Goal: Navigation & Orientation: Find specific page/section

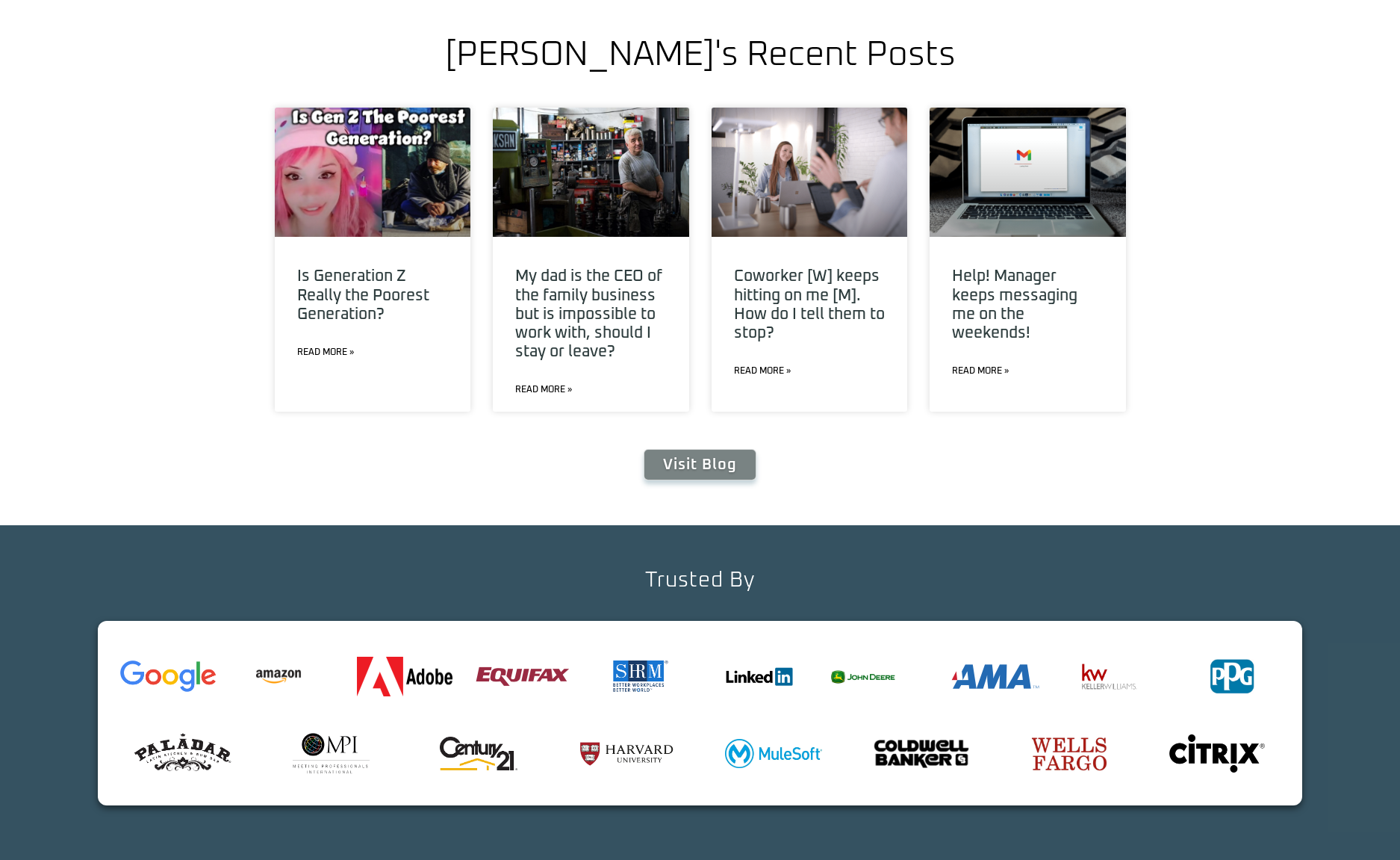
scroll to position [5600, 0]
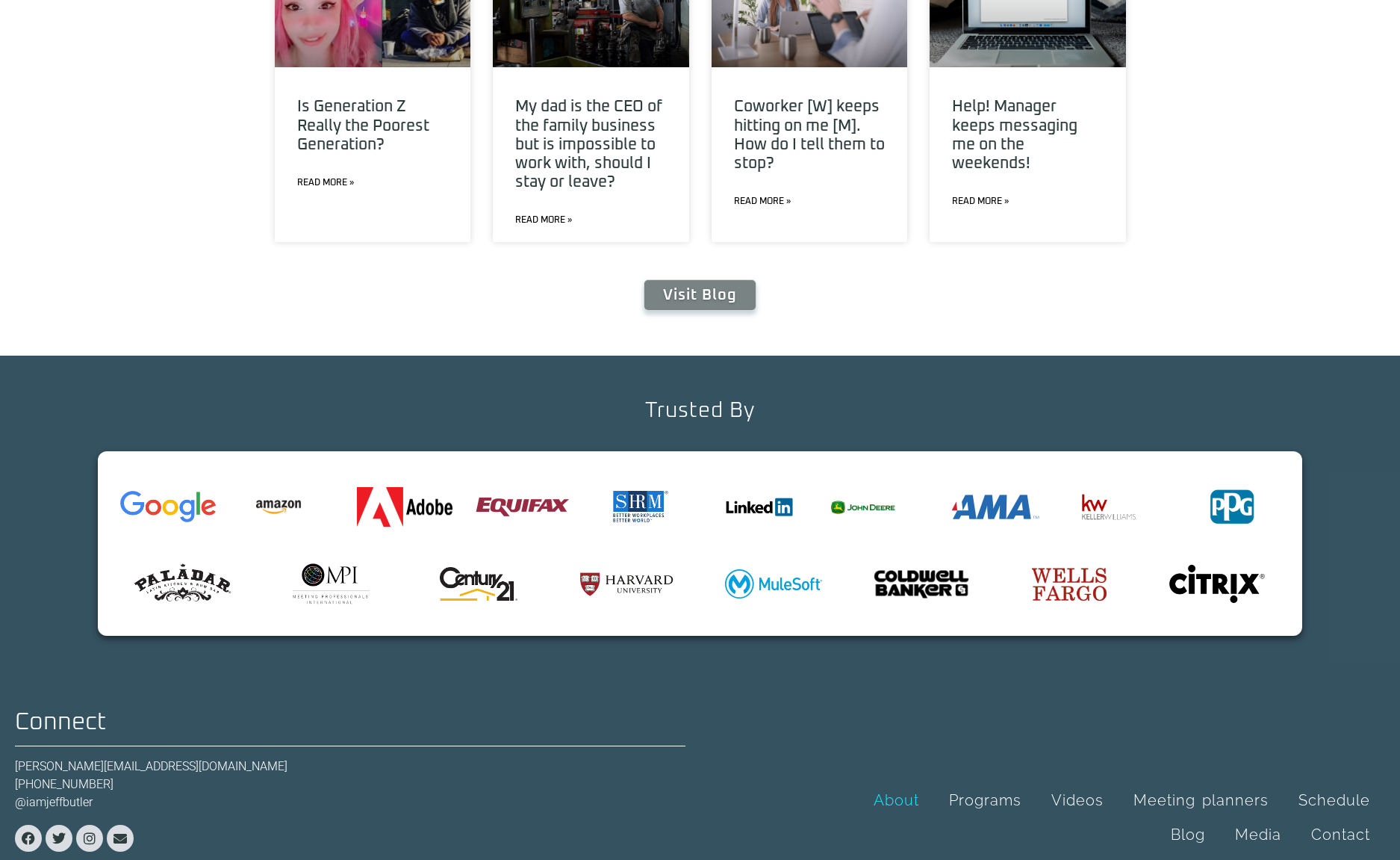
click at [914, 783] on link "About" at bounding box center [896, 800] width 75 height 34
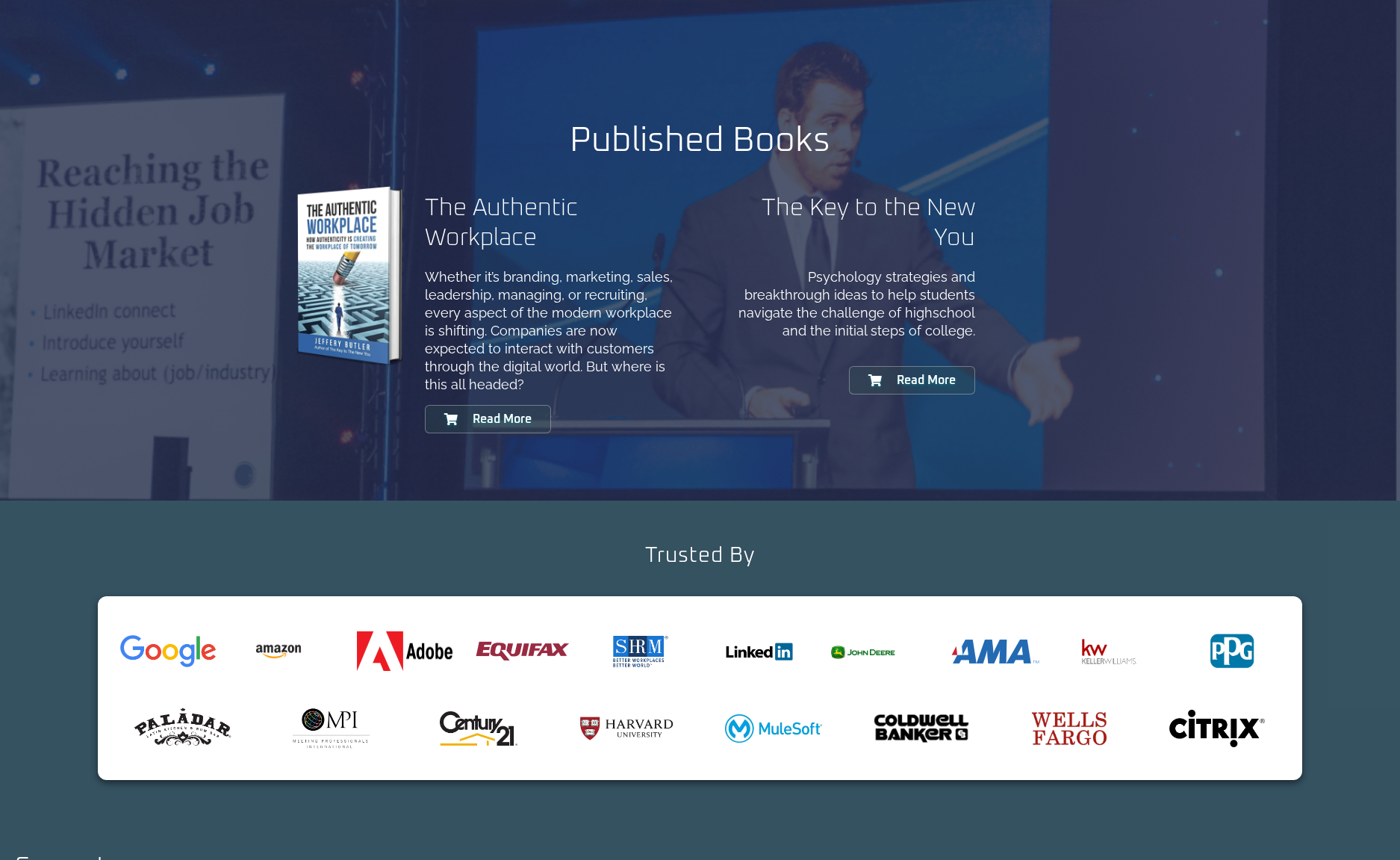
scroll to position [1752, 0]
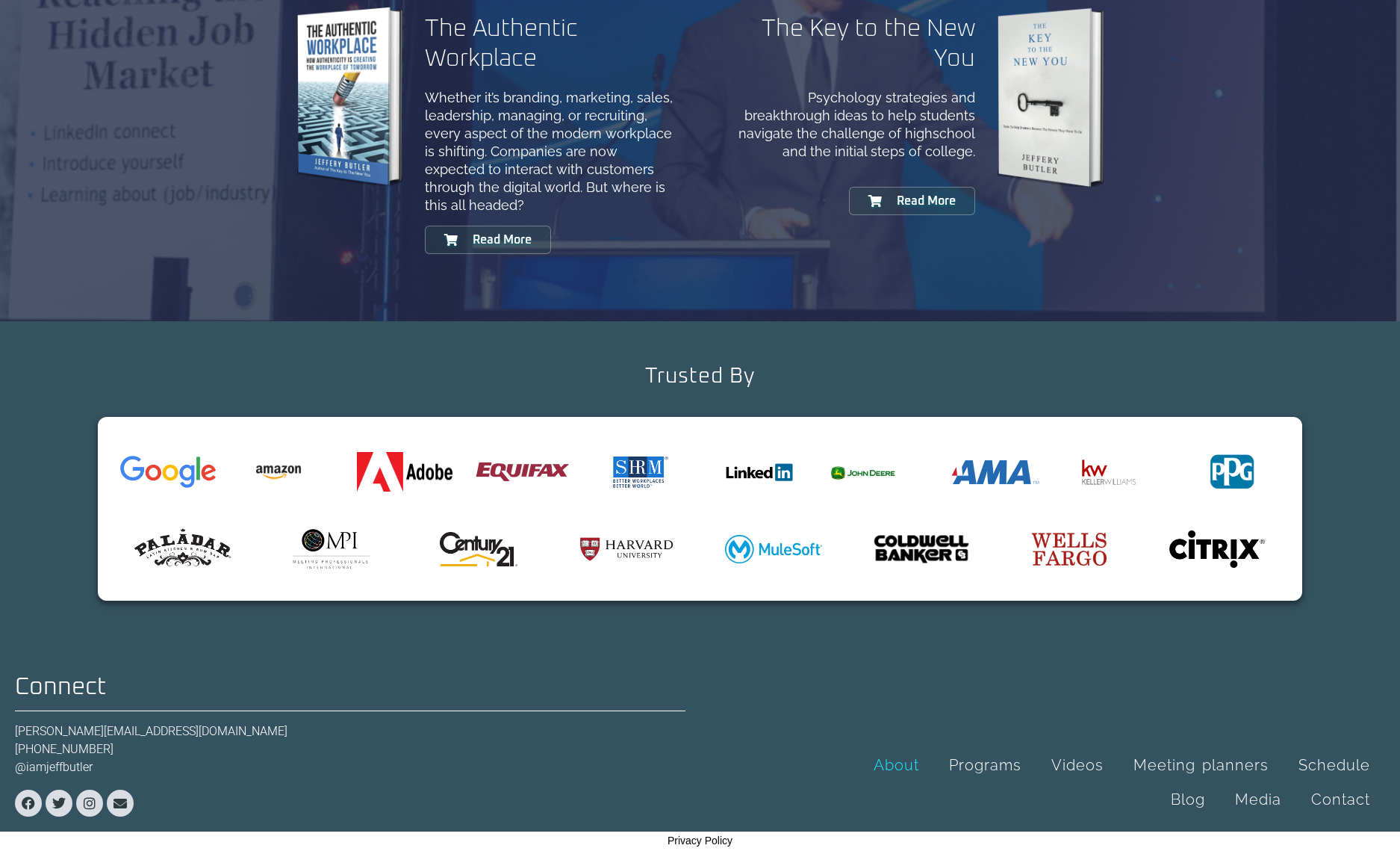
click at [594, 698] on h2 "Connect" at bounding box center [350, 687] width 670 height 24
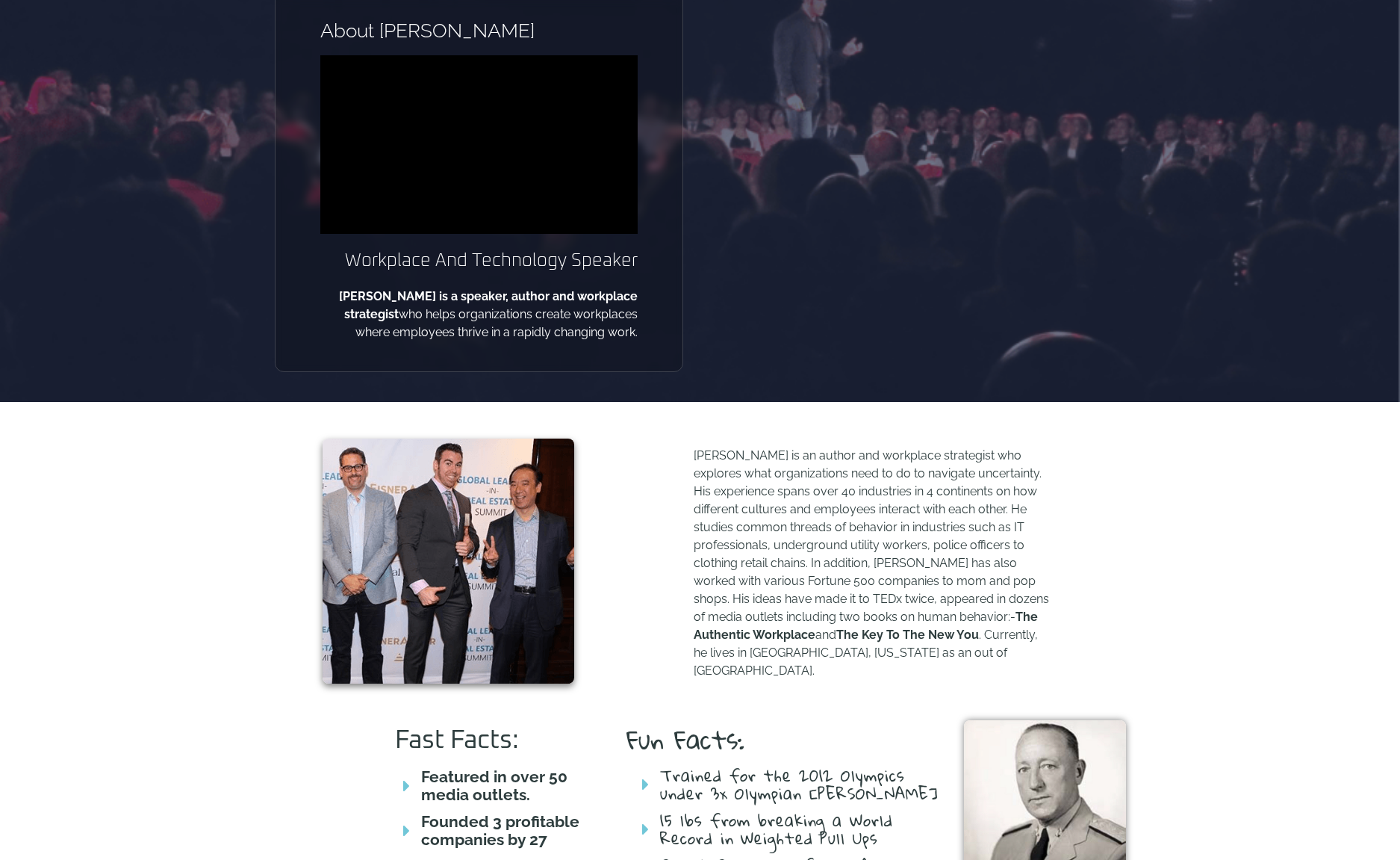
scroll to position [0, 0]
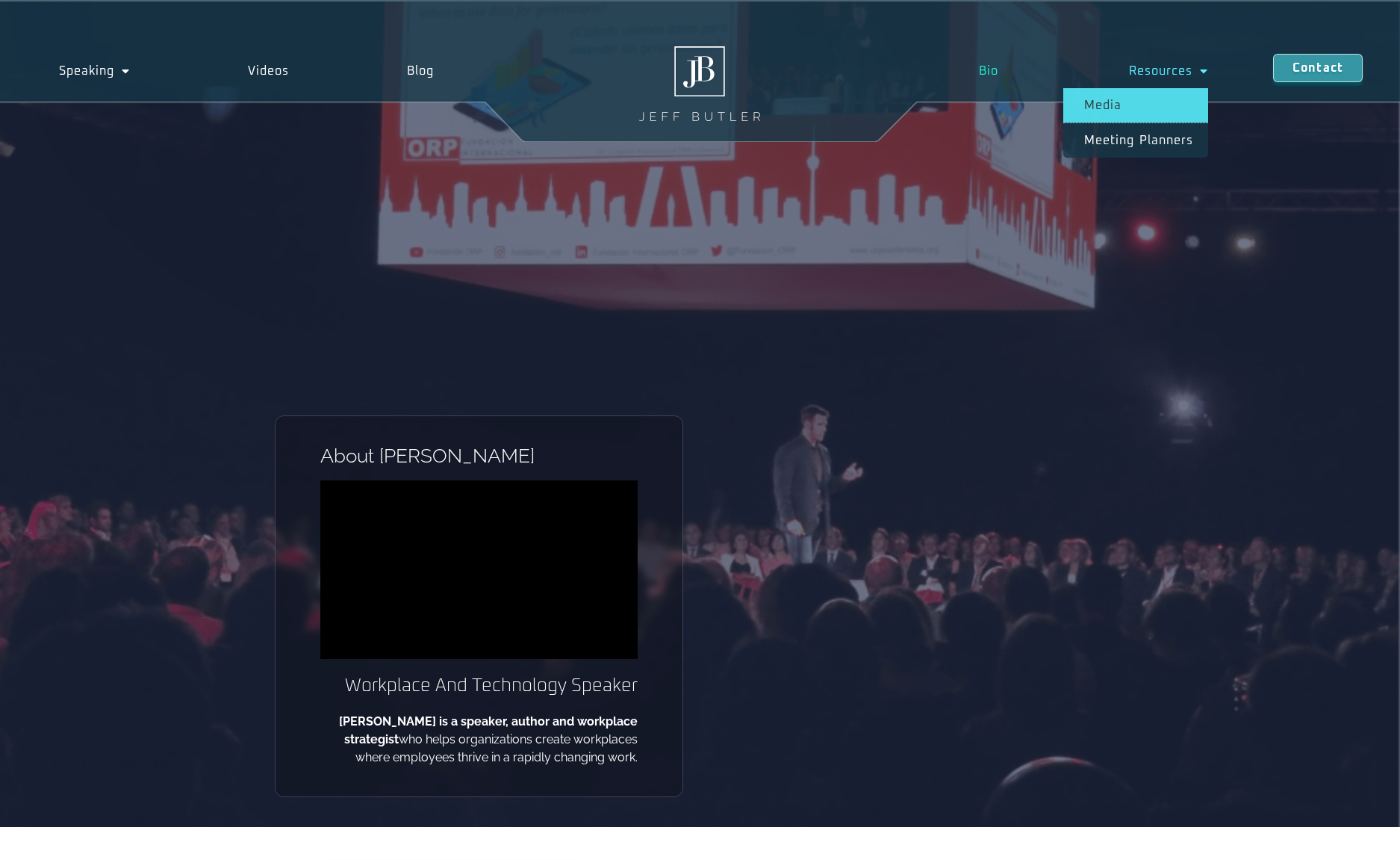
click at [1120, 105] on link "Media" at bounding box center [1135, 105] width 145 height 34
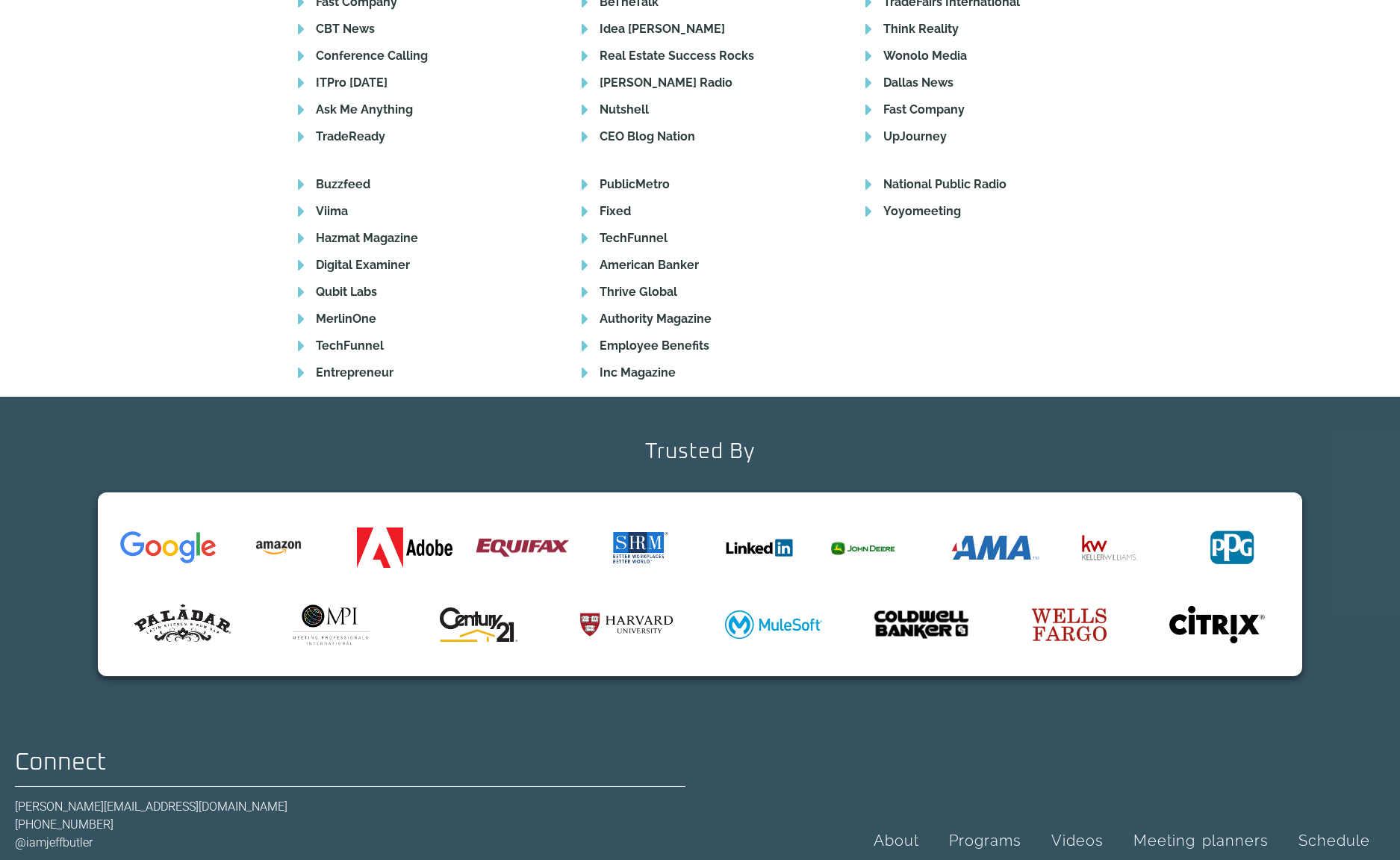
scroll to position [2421, 0]
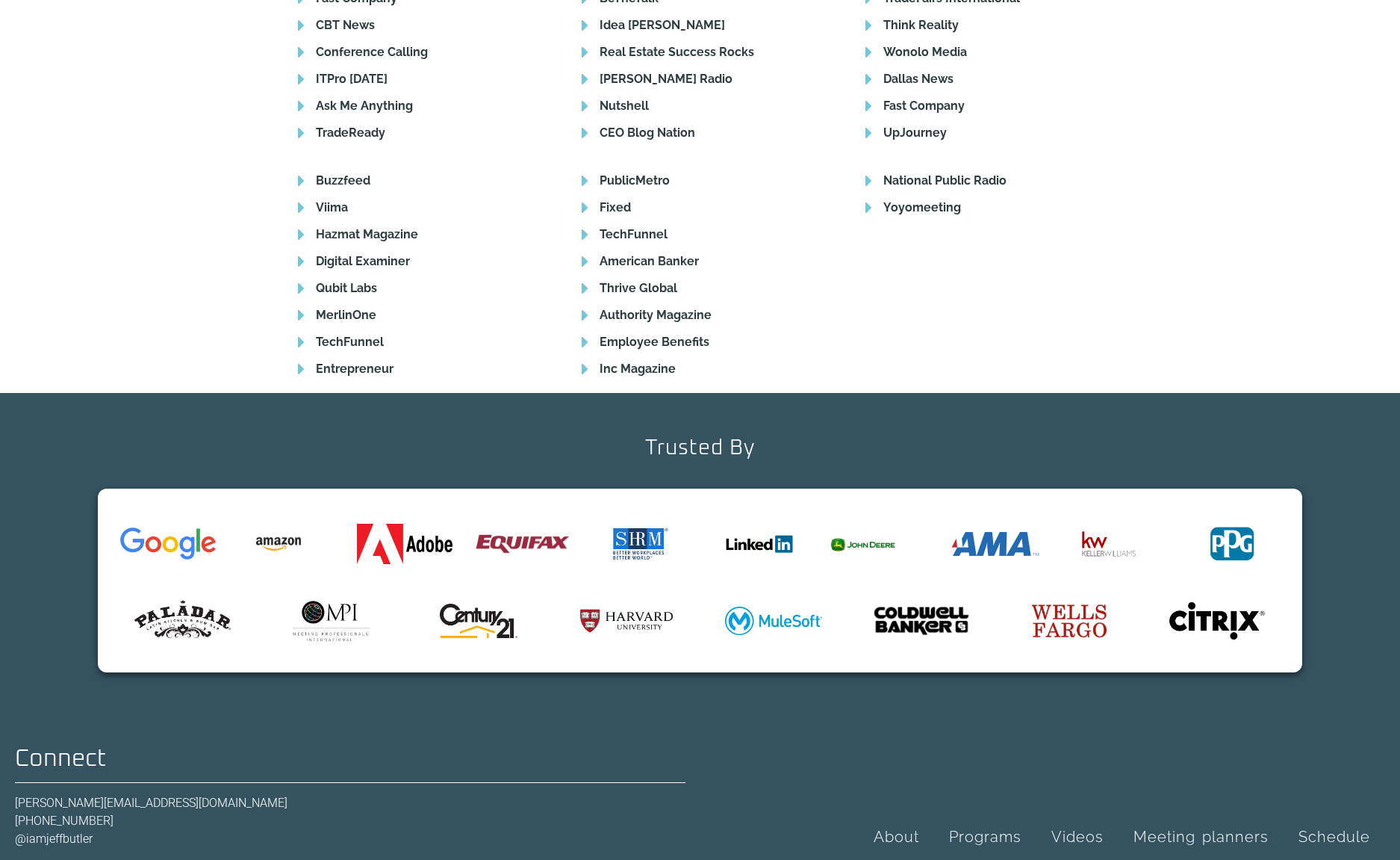
click at [670, 617] on div "Trusted By" at bounding box center [700, 562] width 1400 height 339
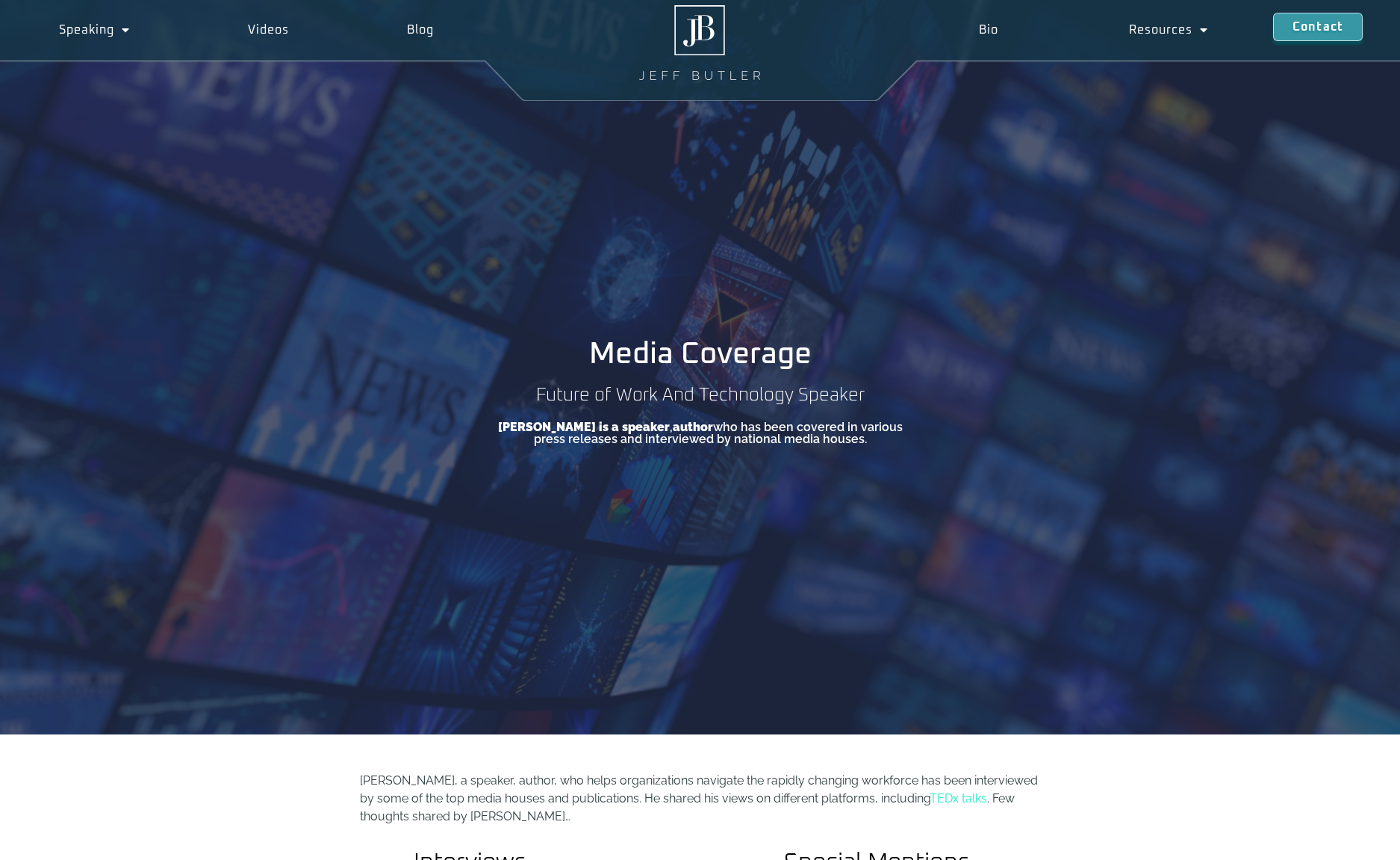
scroll to position [74, 0]
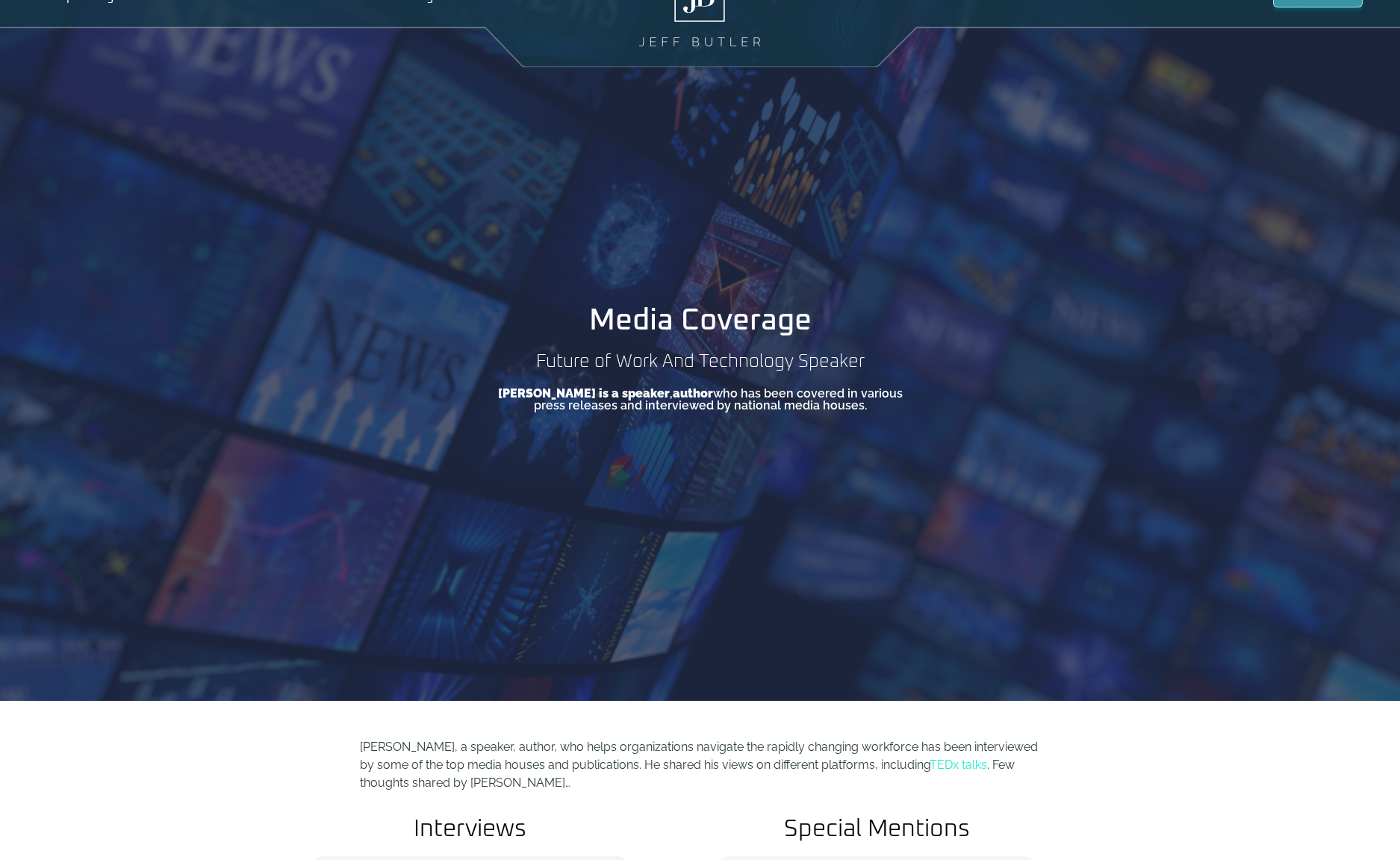
click at [884, 550] on div "Media Coverage Future of Work And Technology Speaker [PERSON_NAME] is a speaker…" at bounding box center [700, 314] width 1400 height 774
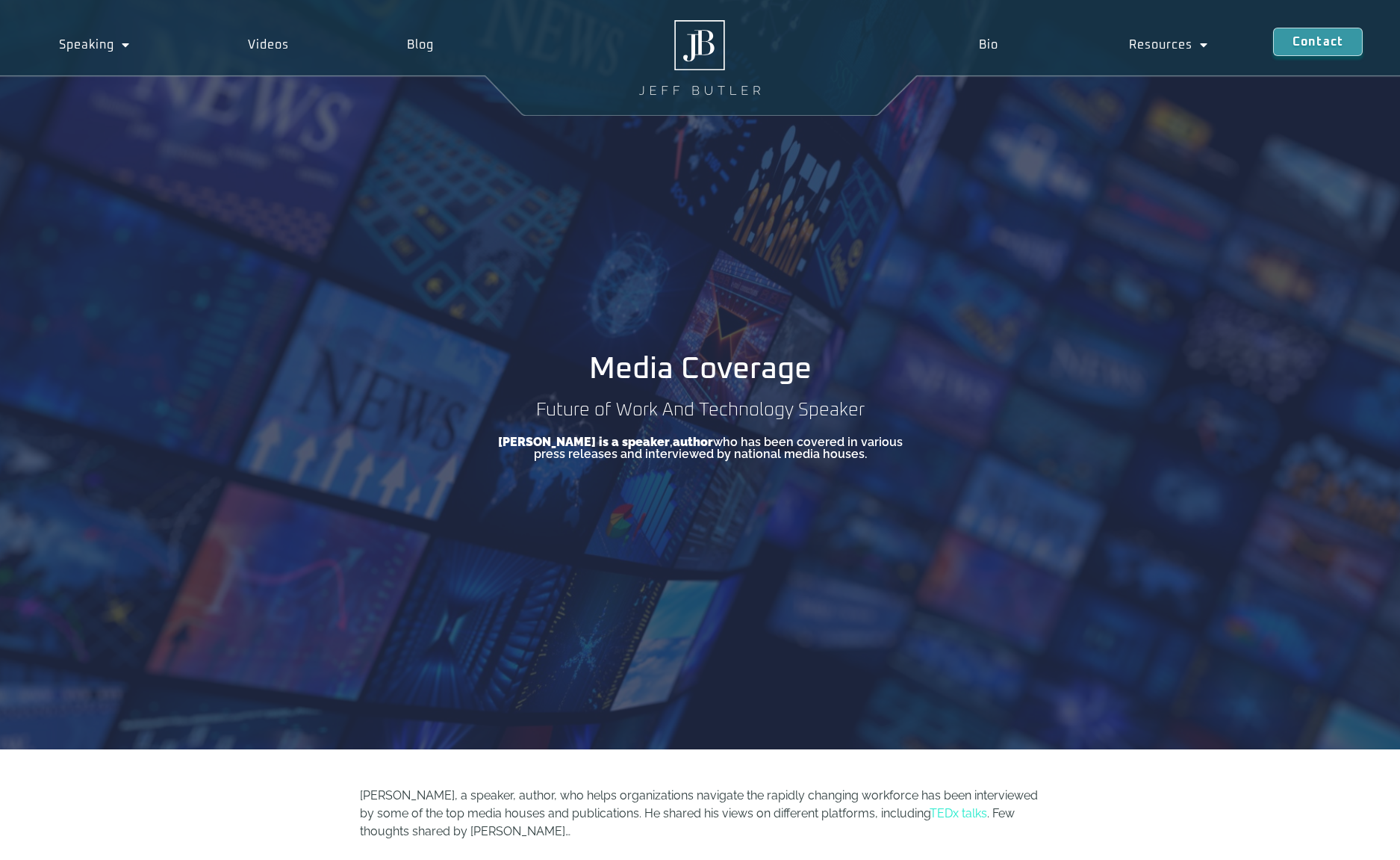
scroll to position [0, 0]
